Goal: Share content

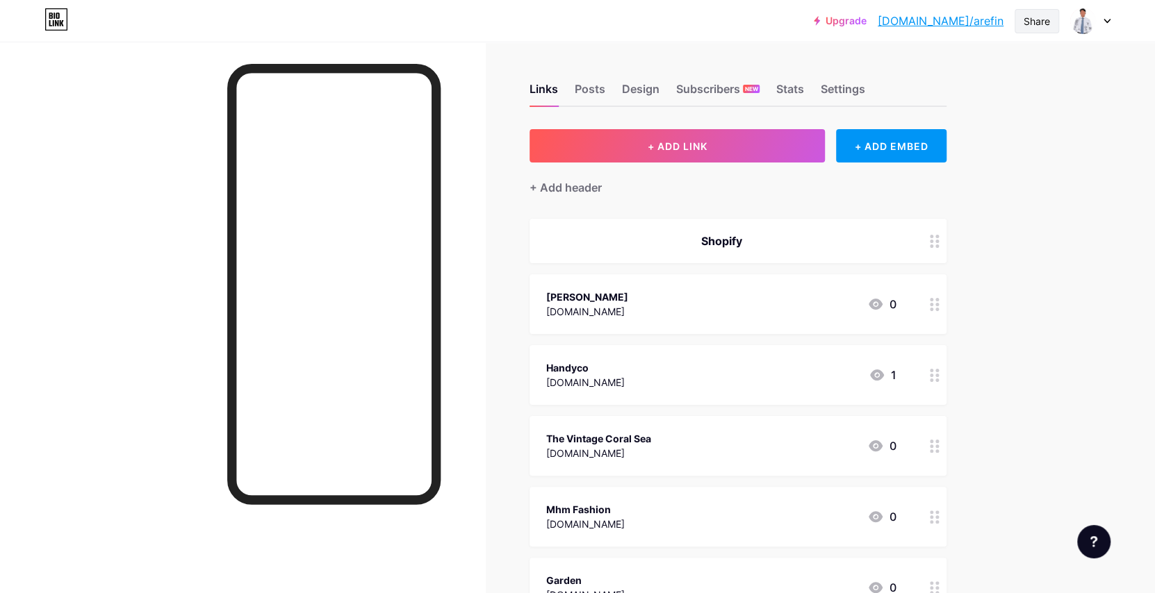
click at [1040, 22] on div "Share" at bounding box center [1036, 21] width 26 height 15
click at [935, 69] on div "Copy link" at bounding box center [921, 71] width 51 height 17
click at [787, 35] on div "Upgrade [DOMAIN_NAME]/arefin... [DOMAIN_NAME]/arefin Share Copy link [URL][DOMA…" at bounding box center [577, 21] width 1155 height 42
click at [1046, 24] on div "Share" at bounding box center [1036, 21] width 26 height 15
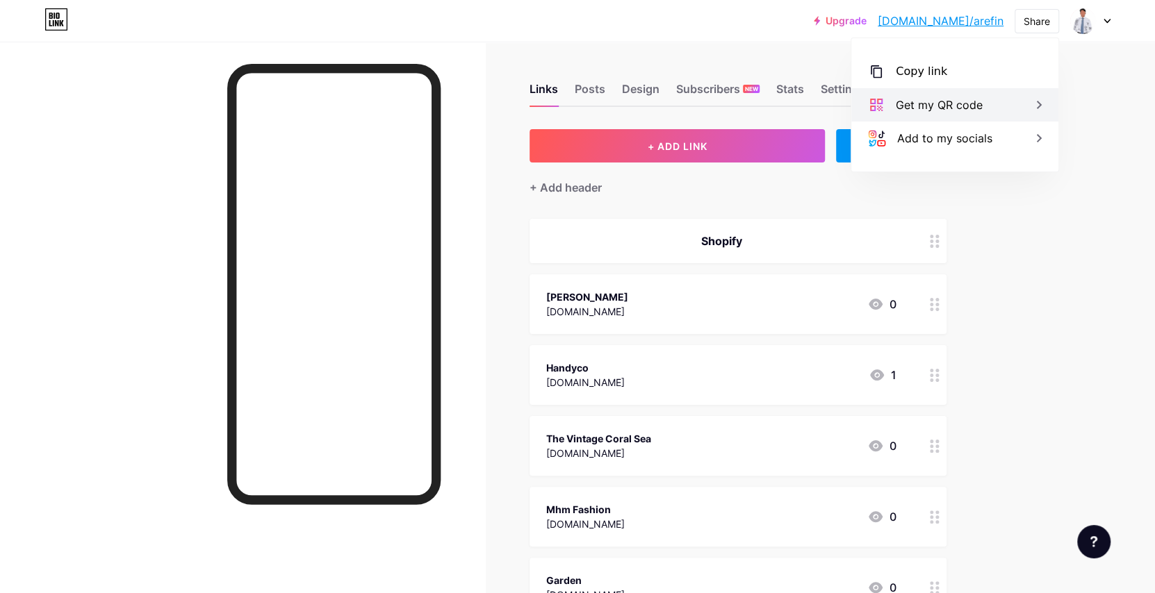
click at [932, 110] on div "Get my QR code" at bounding box center [939, 105] width 87 height 17
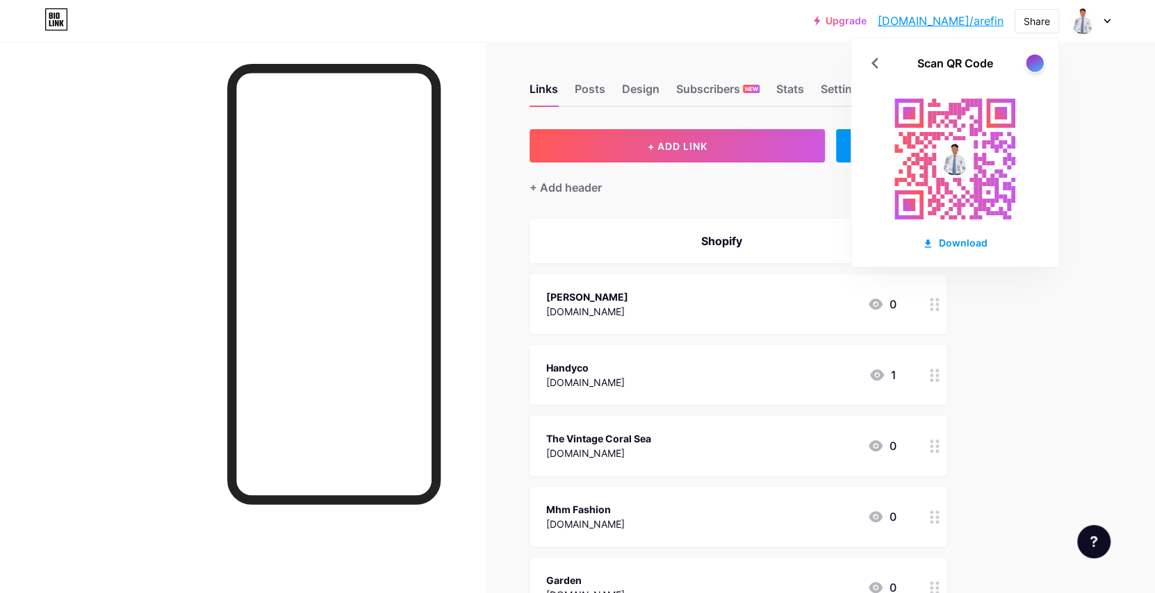
click at [1042, 60] on div at bounding box center [1034, 62] width 17 height 17
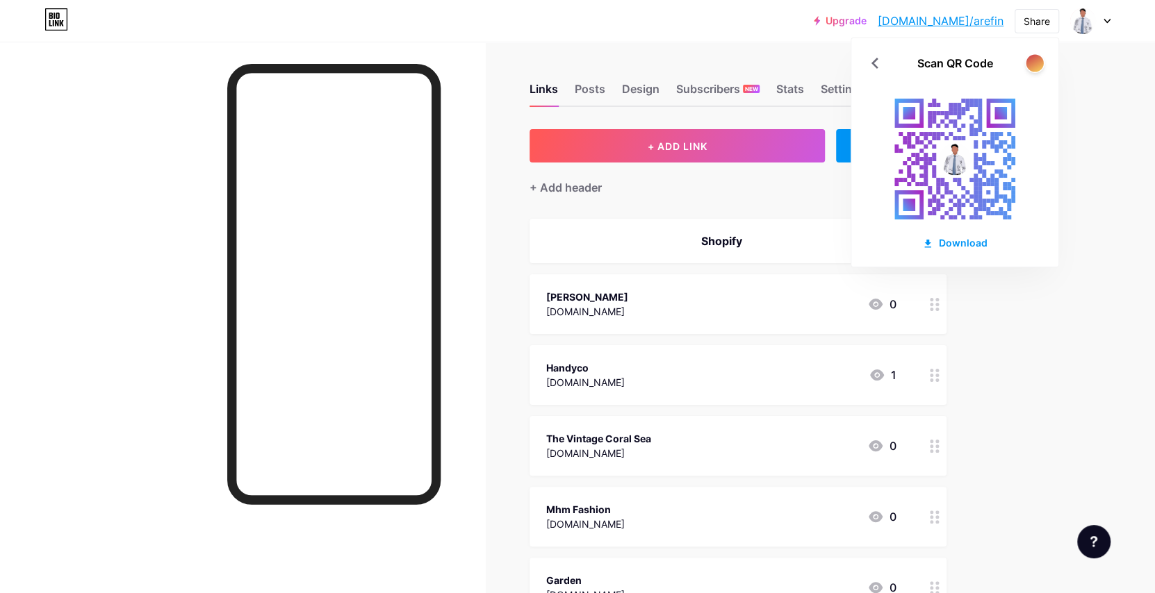
click at [1029, 66] on div at bounding box center [1034, 62] width 17 height 17
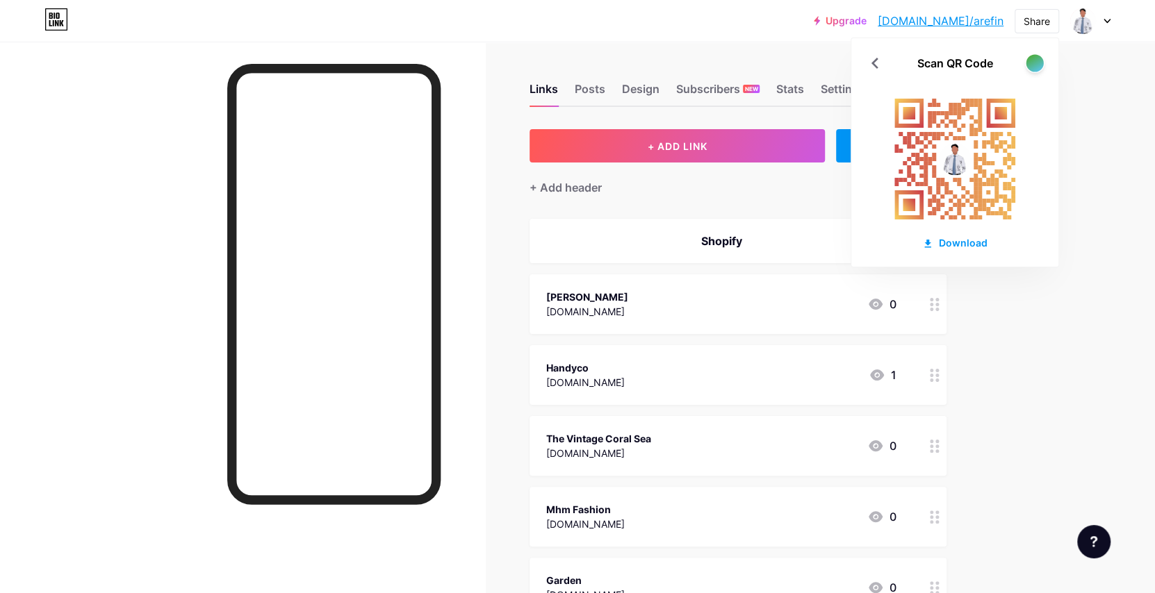
click at [1029, 66] on div at bounding box center [1034, 62] width 17 height 17
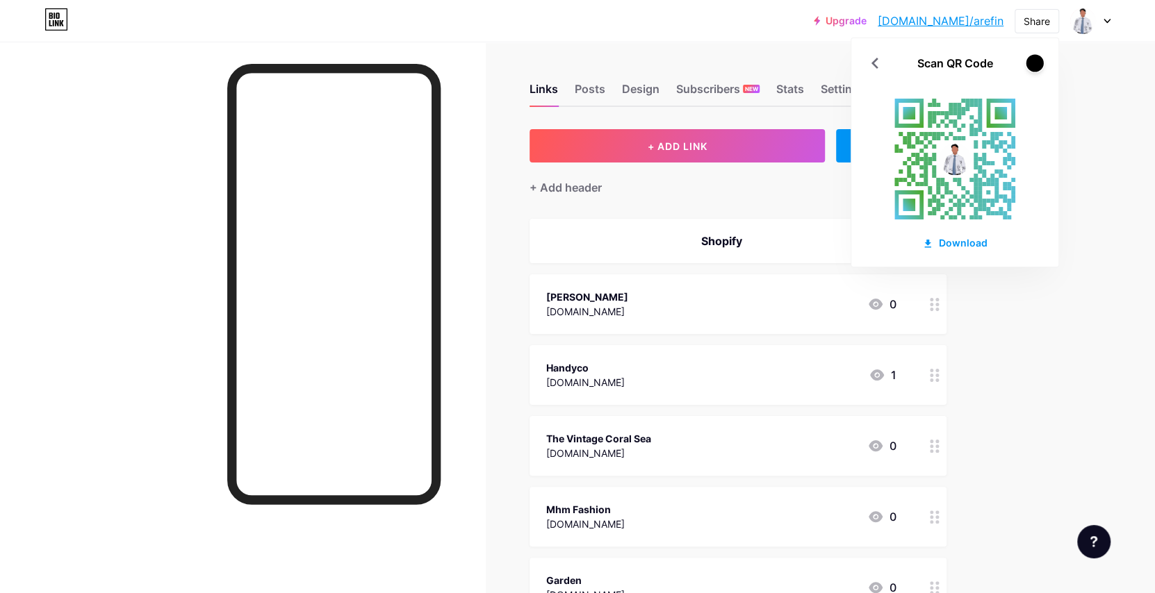
click at [1029, 66] on div at bounding box center [1034, 62] width 17 height 17
